Goal: Find specific page/section: Find specific page/section

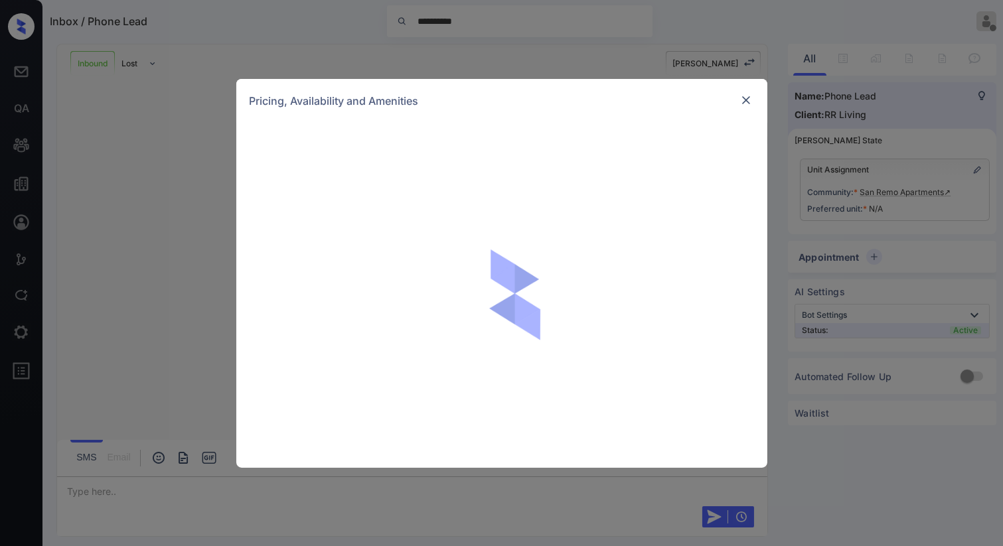
scroll to position [623, 0]
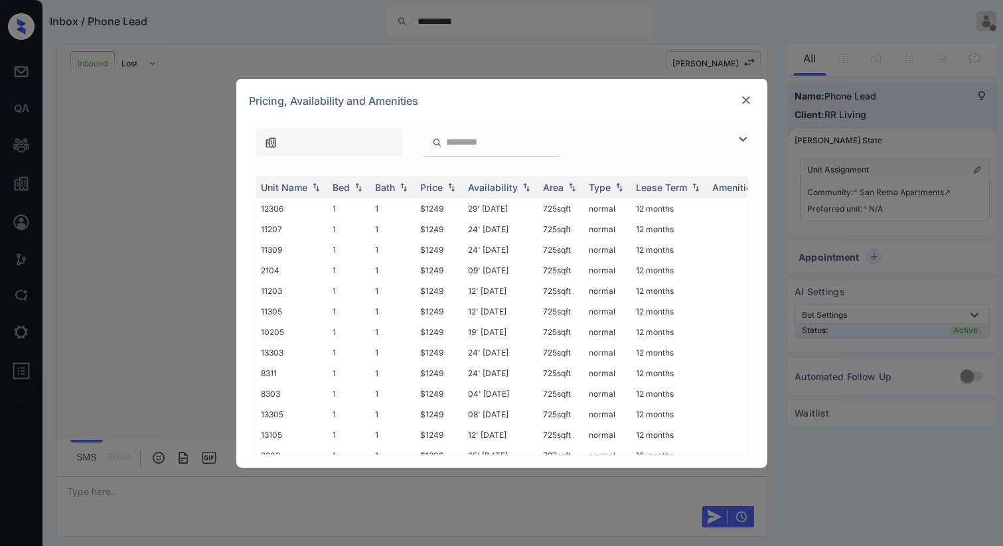
click at [747, 100] on img at bounding box center [745, 100] width 13 height 13
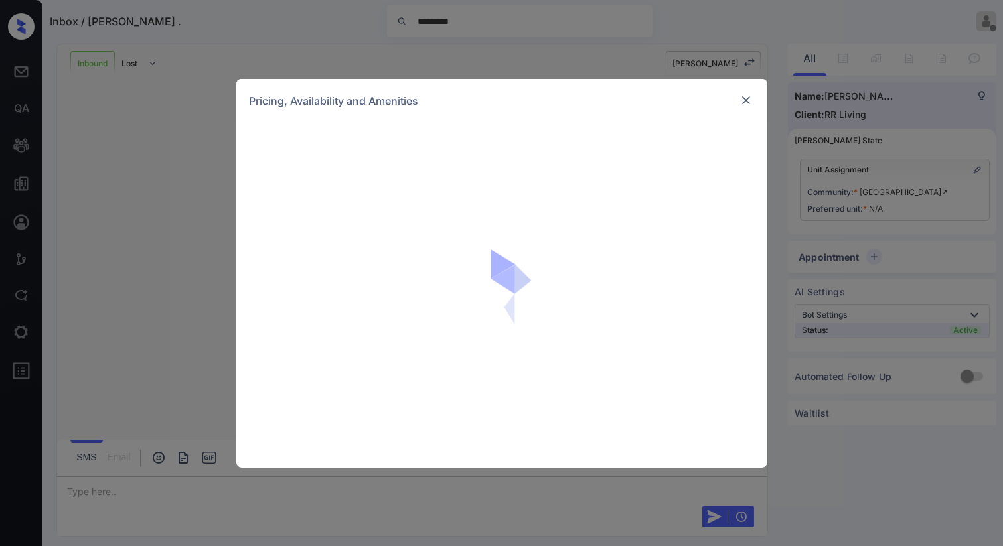
scroll to position [579, 0]
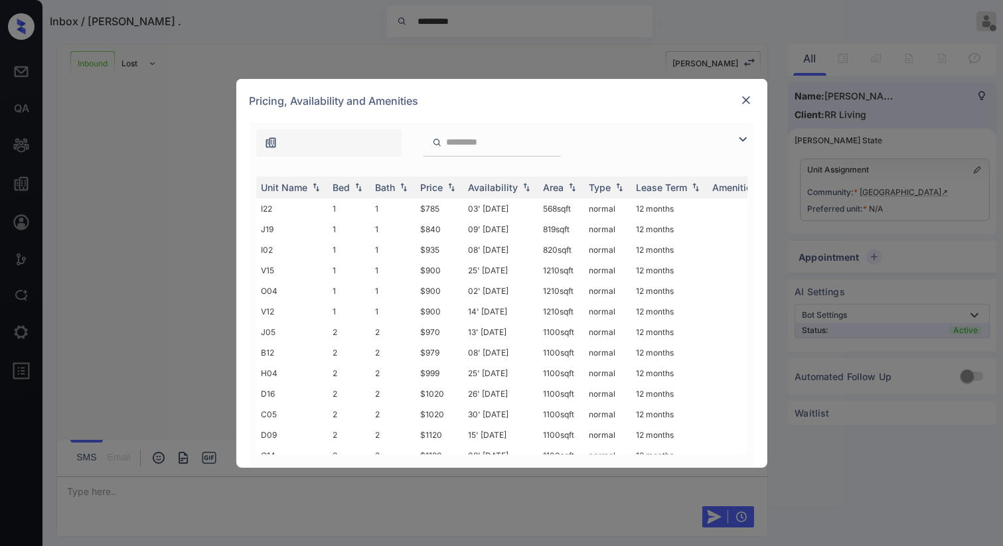
click at [753, 107] on div at bounding box center [746, 100] width 16 height 16
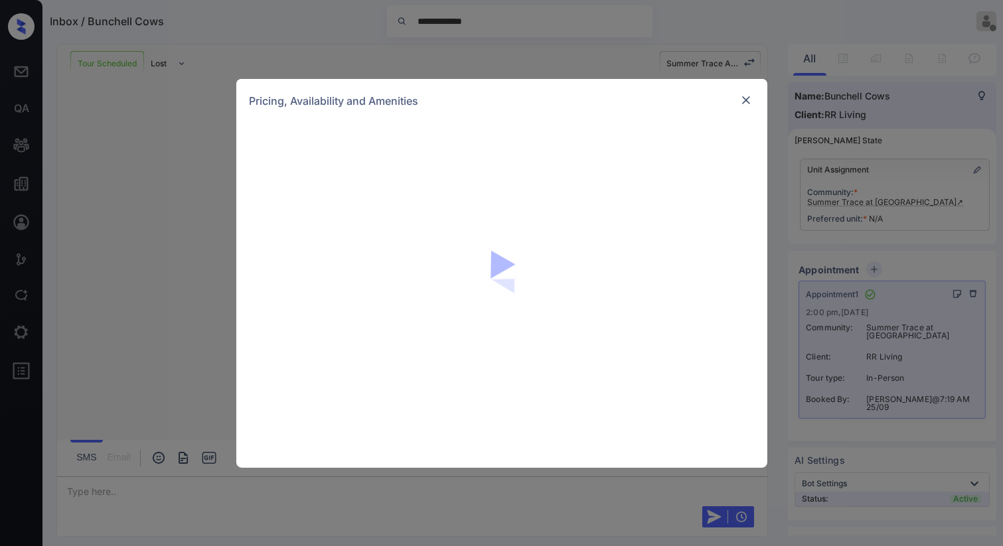
scroll to position [1031, 0]
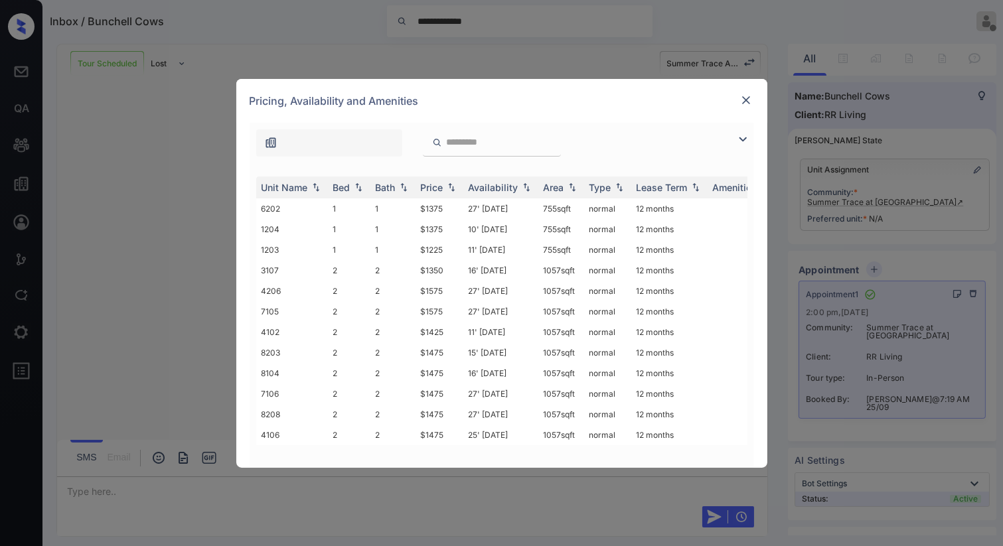
click at [746, 97] on img at bounding box center [745, 100] width 13 height 13
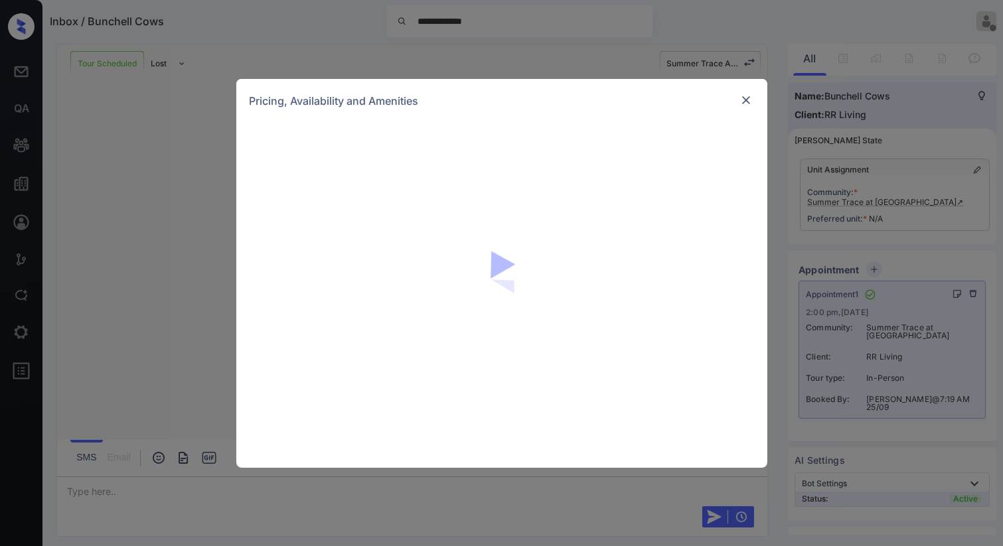
scroll to position [1031, 0]
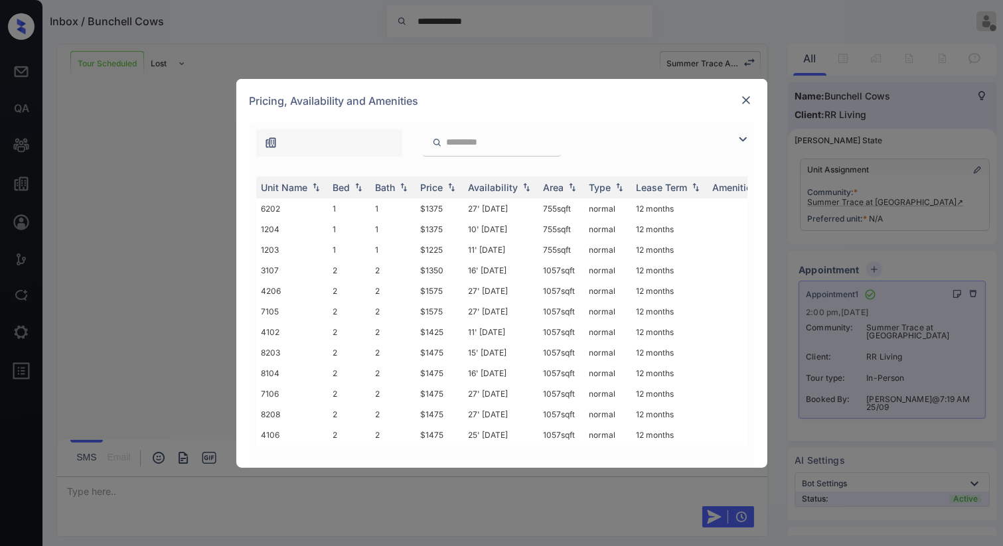
click at [748, 103] on img at bounding box center [745, 100] width 13 height 13
